Goal: Find specific page/section: Find specific page/section

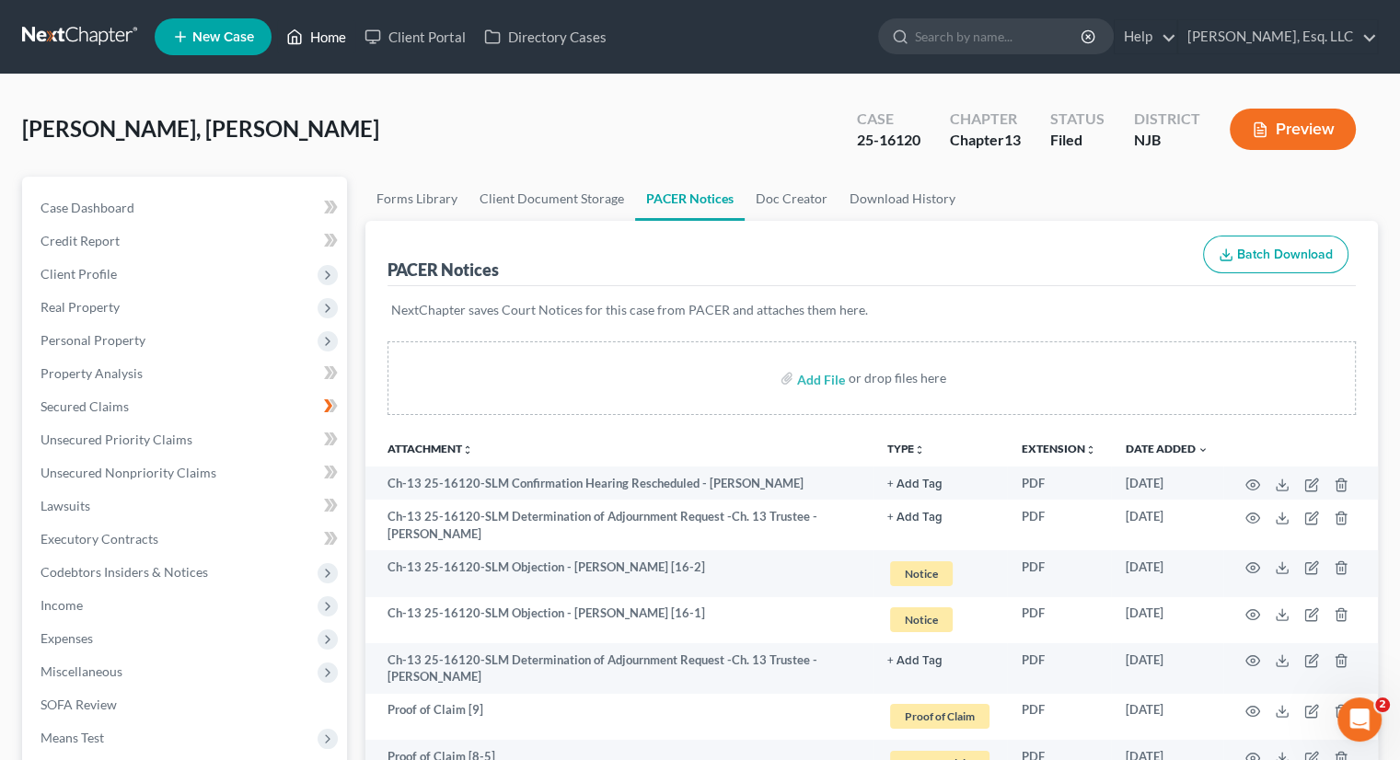
click at [324, 39] on link "Home" at bounding box center [316, 36] width 78 height 33
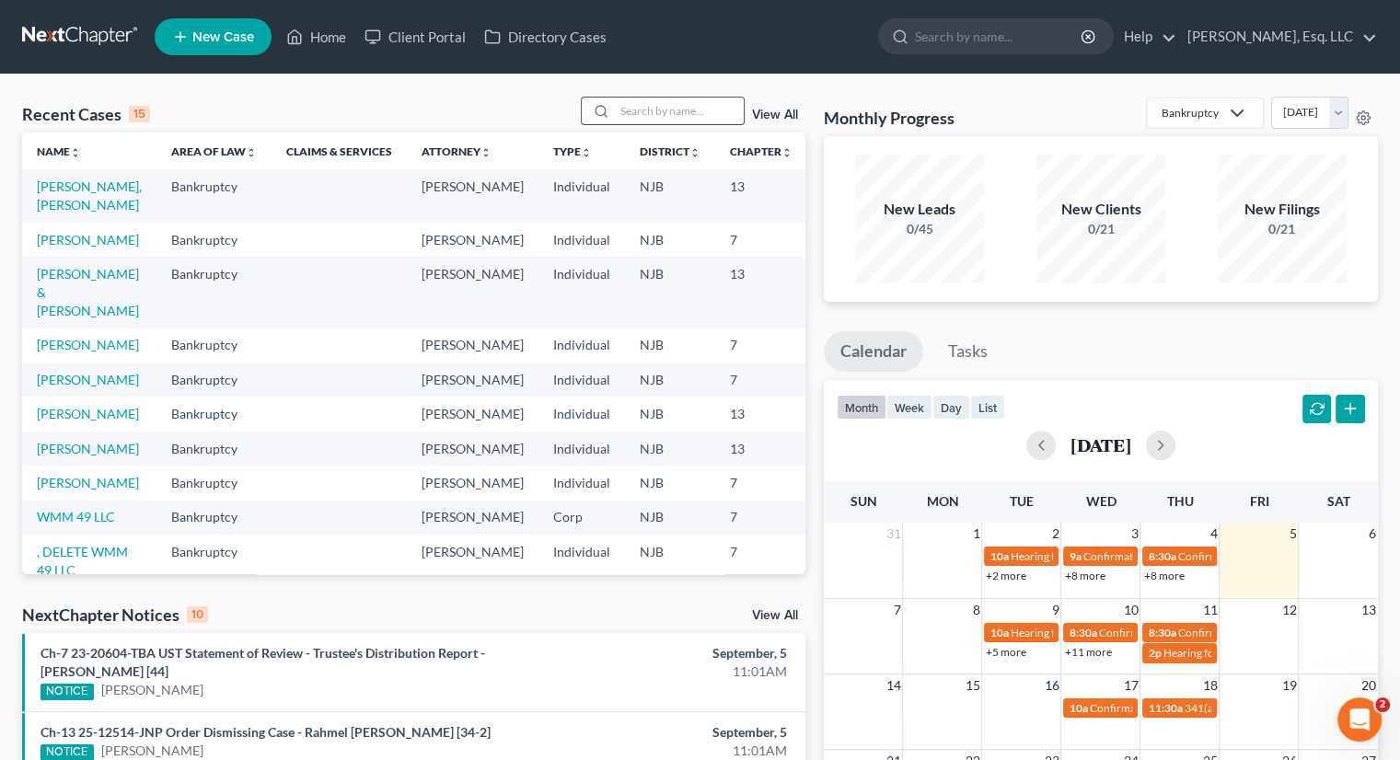
click at [602, 104] on icon at bounding box center [600, 111] width 15 height 15
click at [616, 113] on input "search" at bounding box center [679, 111] width 129 height 27
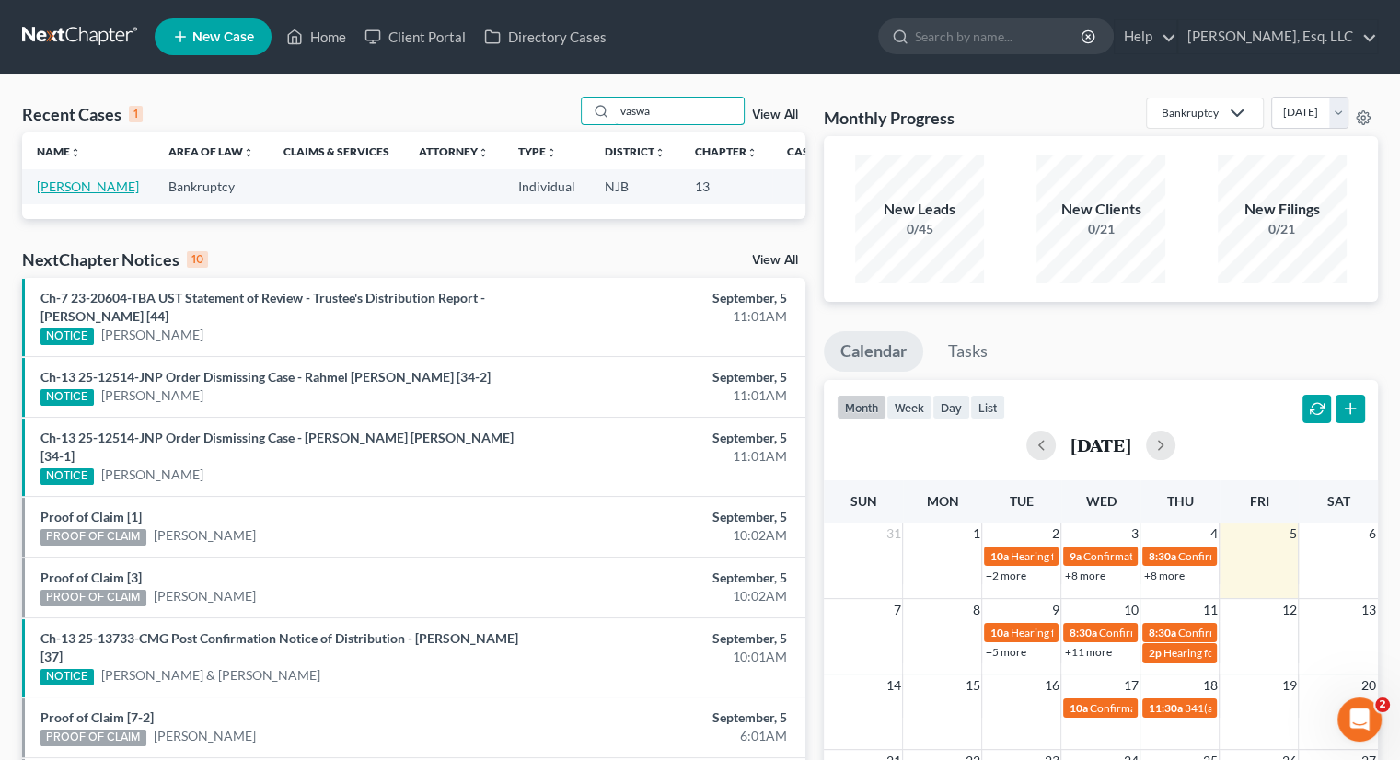
type input "vaswa"
click at [64, 192] on link "[PERSON_NAME]" at bounding box center [88, 187] width 102 height 16
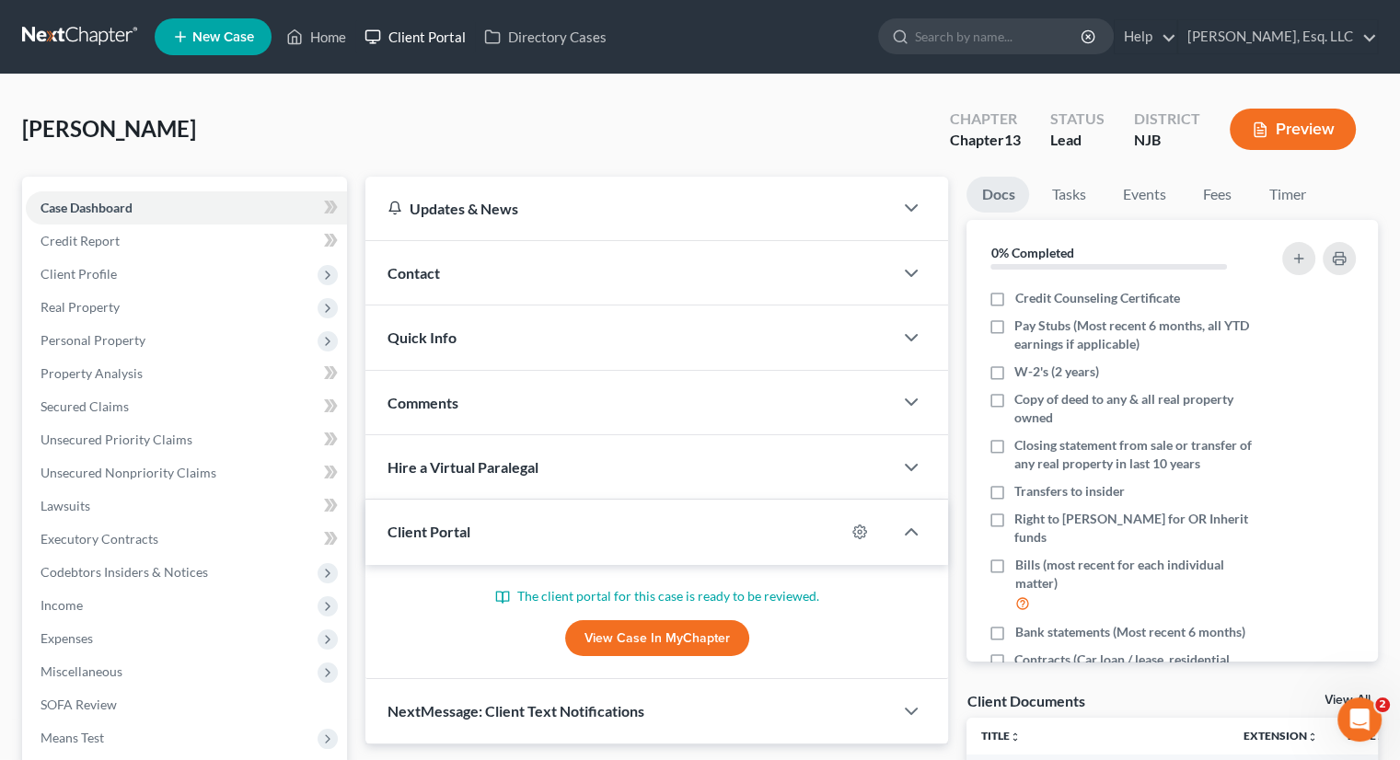
click at [423, 30] on link "Client Portal" at bounding box center [415, 36] width 120 height 33
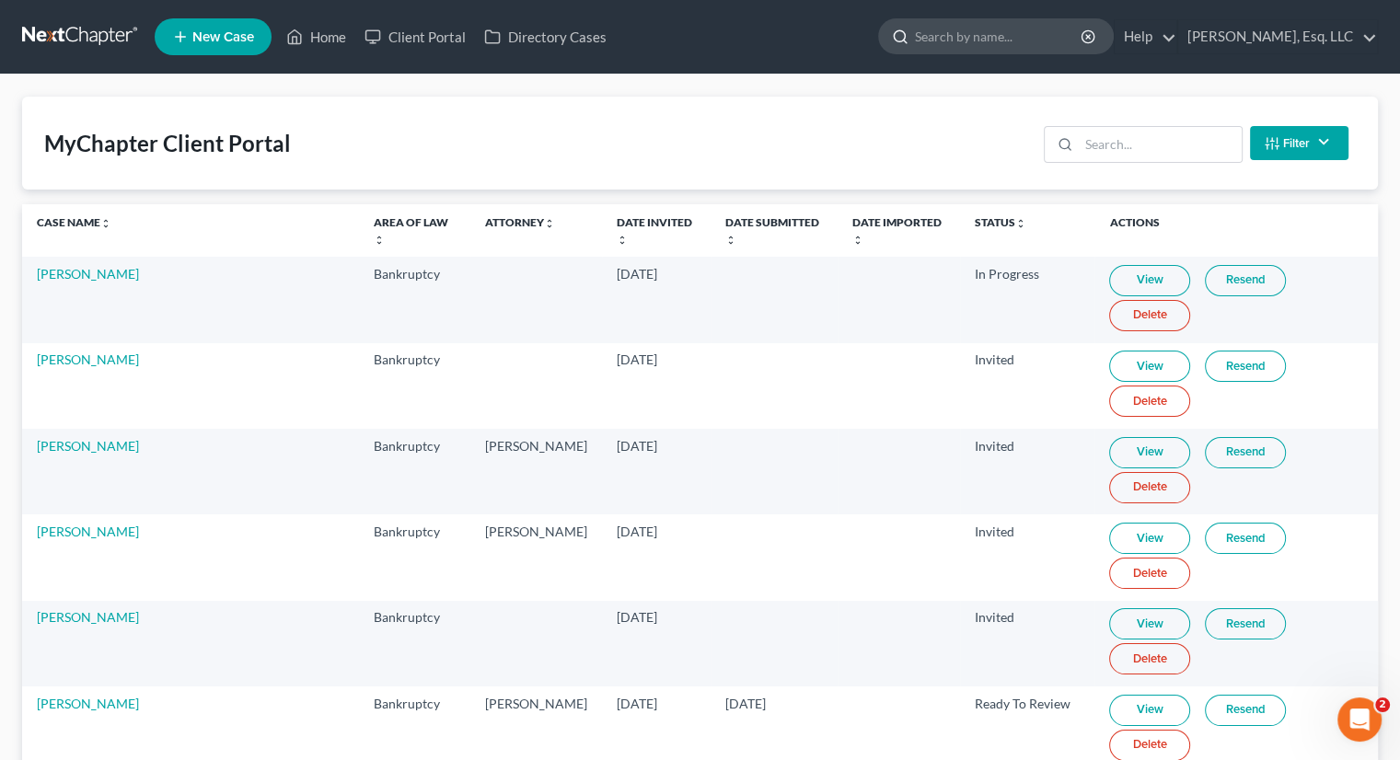
click at [949, 25] on input "search" at bounding box center [999, 36] width 168 height 34
click at [1090, 148] on input "search" at bounding box center [1159, 144] width 163 height 35
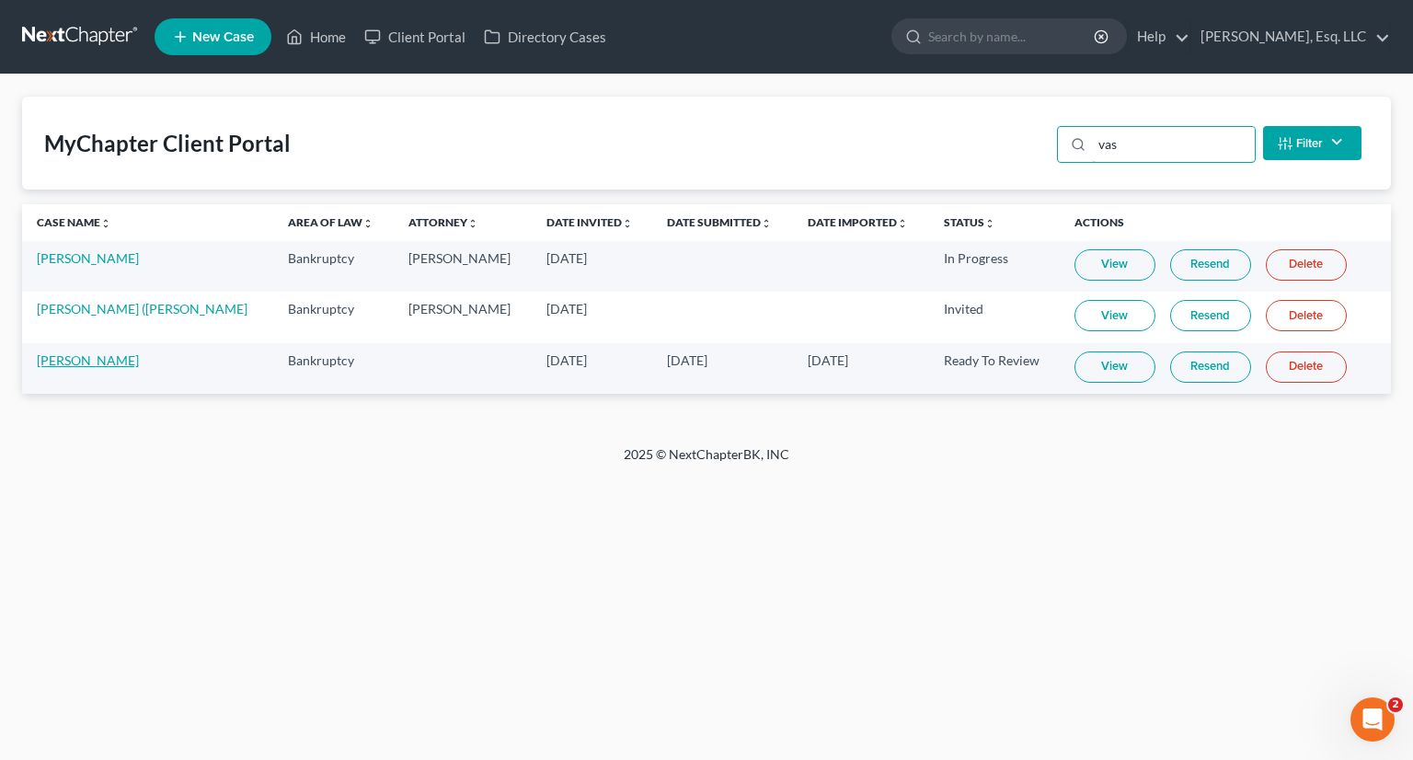
type input "vas"
click at [79, 358] on link "[PERSON_NAME]" at bounding box center [88, 360] width 102 height 16
